Goal: Information Seeking & Learning: Learn about a topic

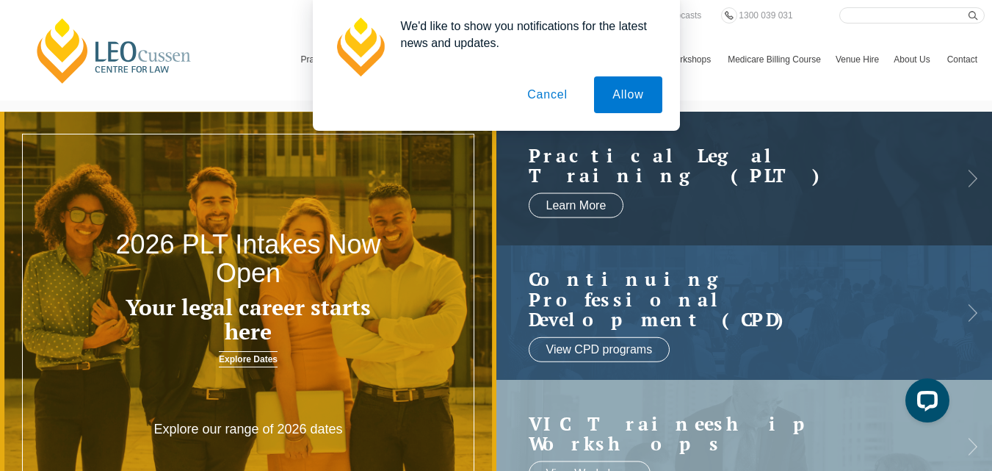
click at [568, 97] on button "Cancel" at bounding box center [547, 94] width 77 height 37
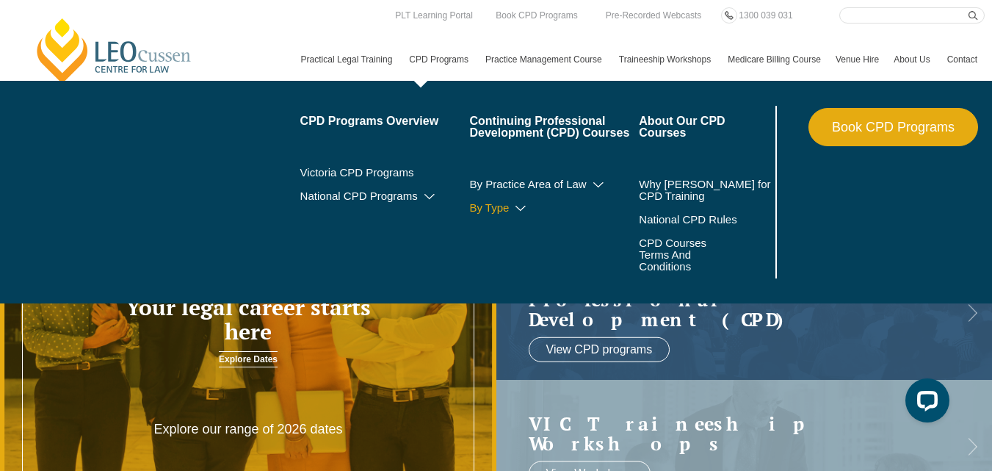
click at [513, 214] on icon at bounding box center [520, 208] width 15 height 10
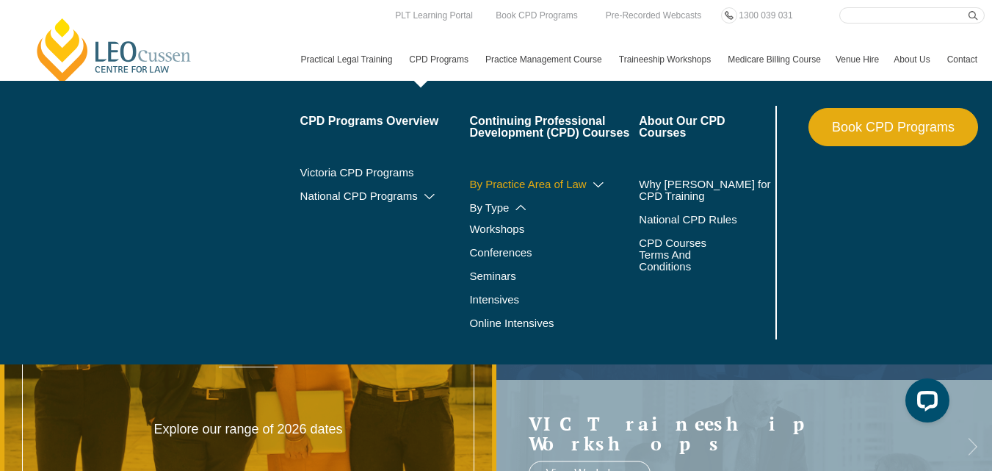
click at [591, 190] on icon at bounding box center [598, 185] width 15 height 10
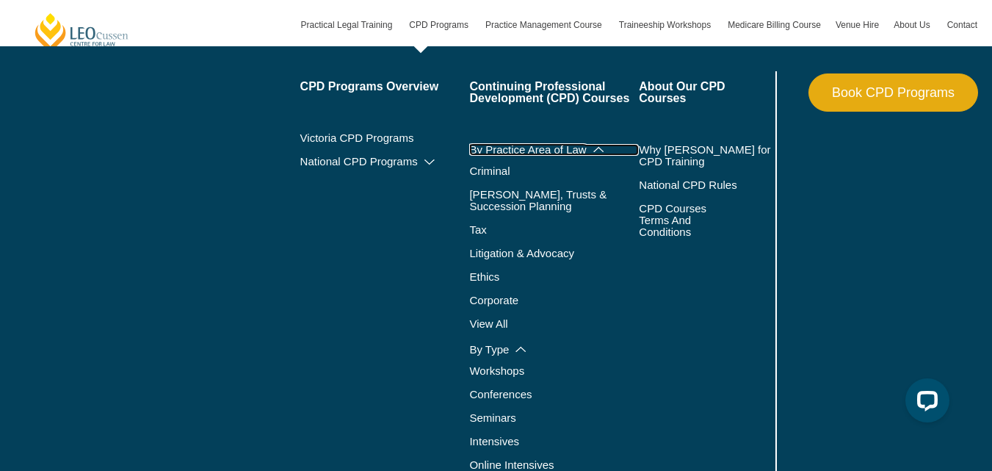
scroll to position [352, 0]
